Goal: Information Seeking & Learning: Learn about a topic

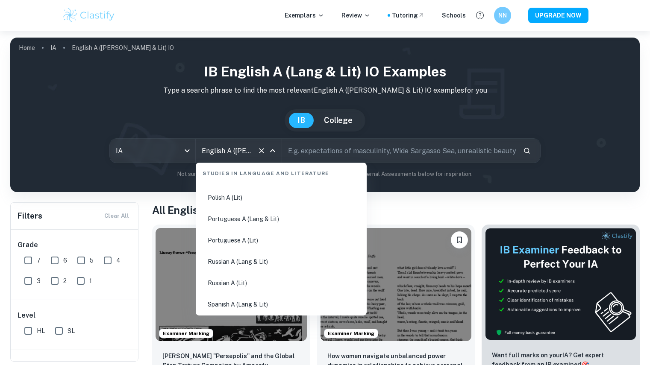
scroll to position [409, 0]
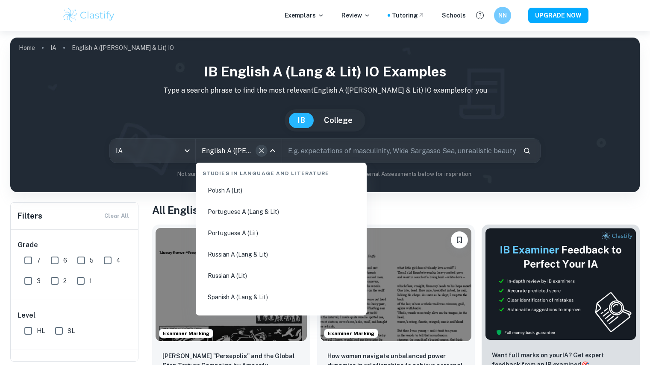
click at [260, 151] on icon "Clear" at bounding box center [261, 151] width 9 height 9
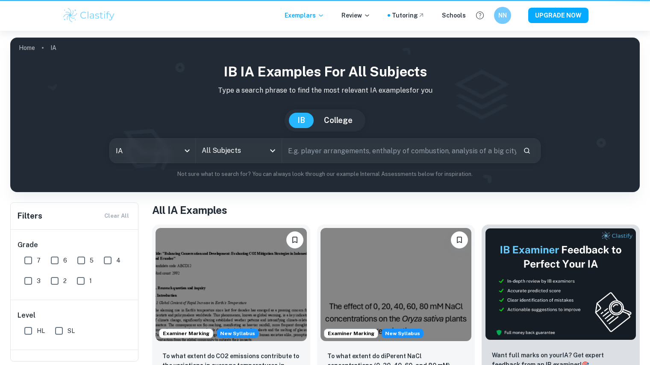
click at [270, 151] on icon "Open" at bounding box center [272, 151] width 10 height 10
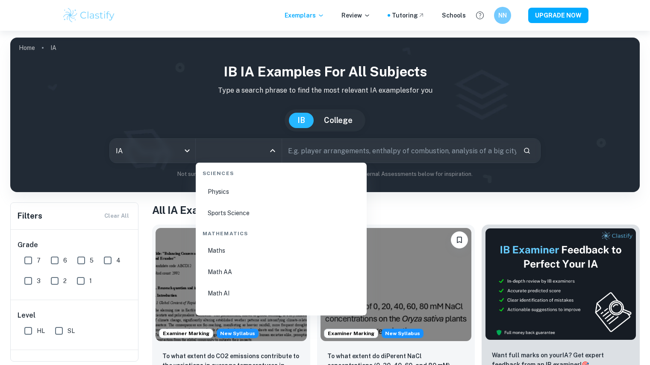
scroll to position [1419, 0]
click at [244, 290] on li "Math AI" at bounding box center [281, 293] width 164 height 20
type input "Math AI"
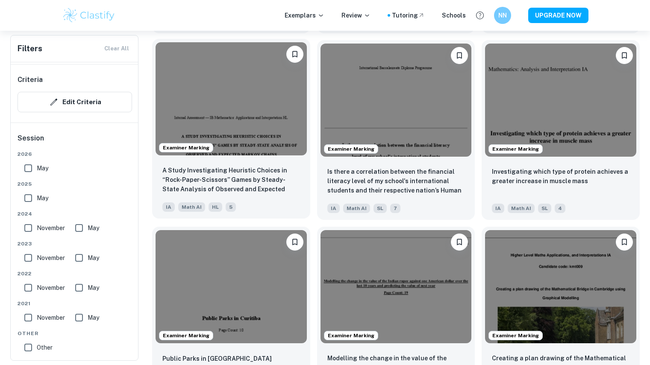
scroll to position [1061, 0]
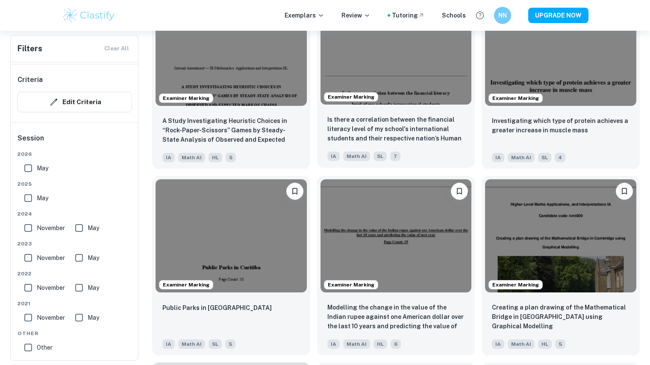
click at [436, 87] on img at bounding box center [395, 47] width 151 height 113
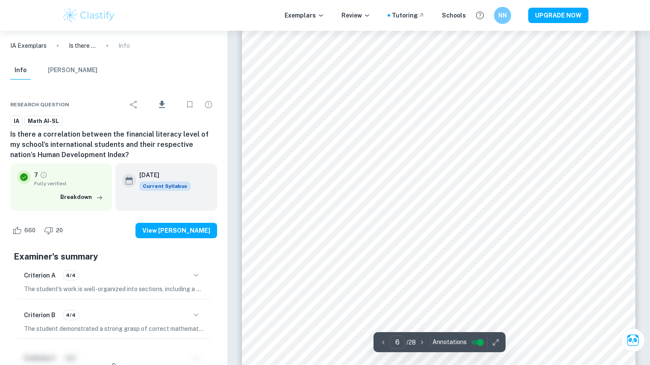
scroll to position [2722, 0]
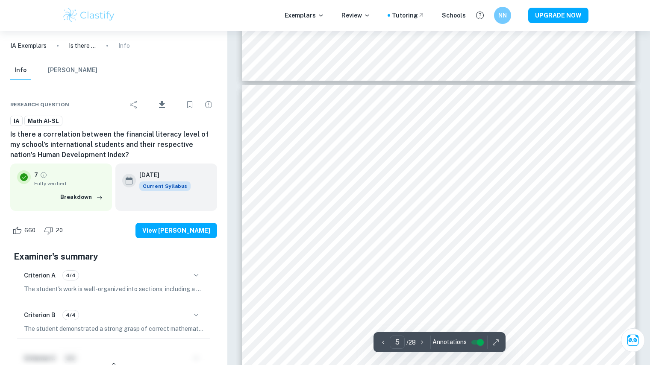
type input "4"
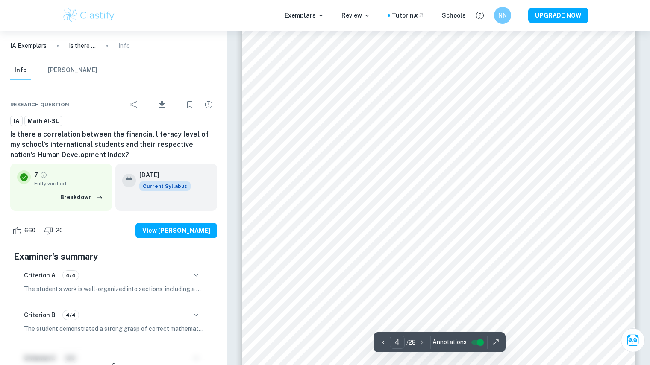
scroll to position [1827, 0]
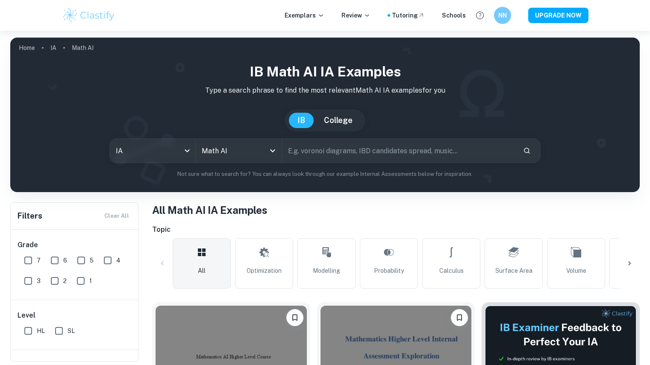
click at [322, 153] on input "text" at bounding box center [399, 151] width 234 height 24
type input "correlation"
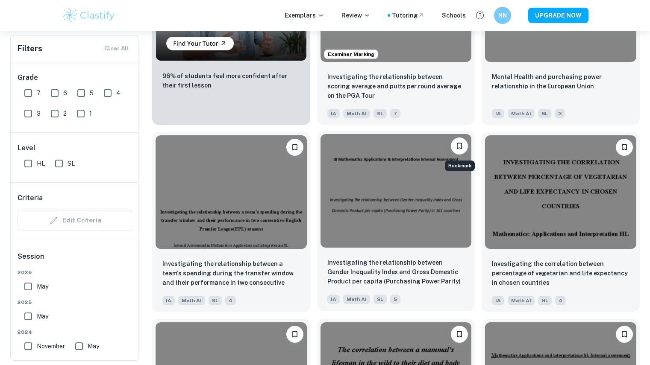
scroll to position [3720, 0]
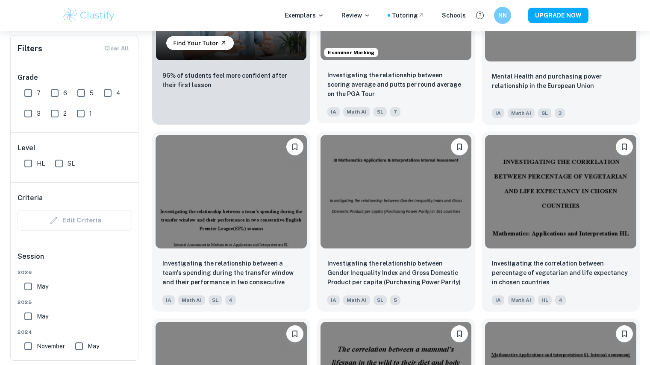
click at [415, 61] on div "Examiner Marking" at bounding box center [396, 4] width 158 height 120
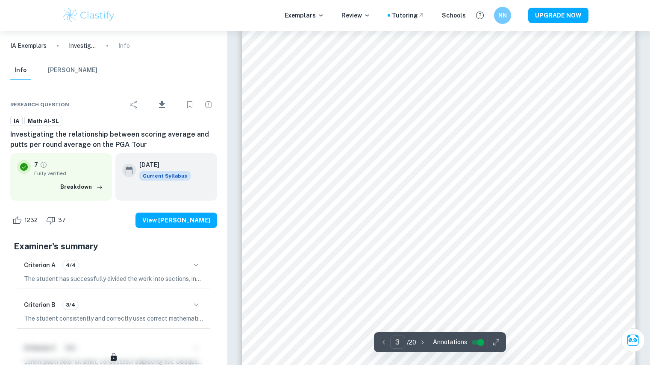
scroll to position [1328, 0]
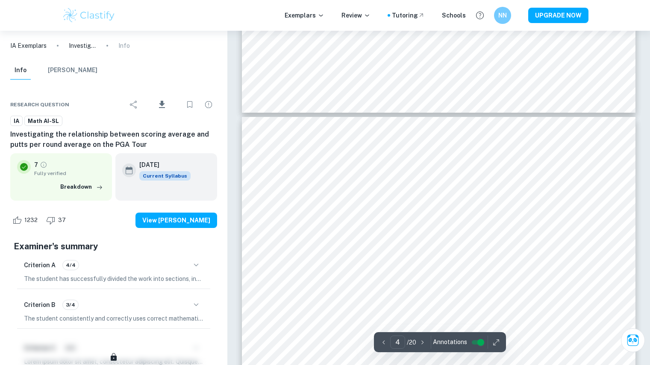
type input "3"
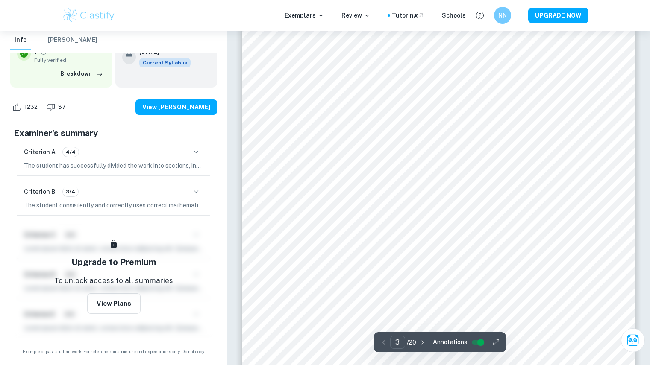
scroll to position [1345, 0]
